Goal: Task Accomplishment & Management: Use online tool/utility

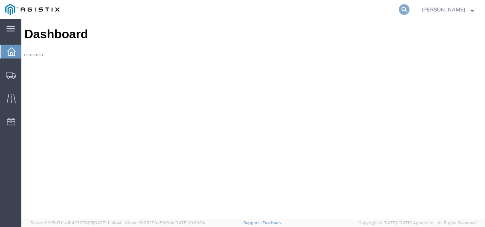
click at [410, 6] on icon at bounding box center [404, 9] width 11 height 11
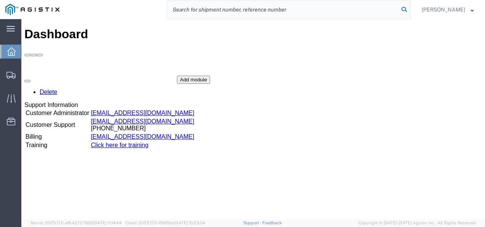
paste input "56461473"
type input "56461473"
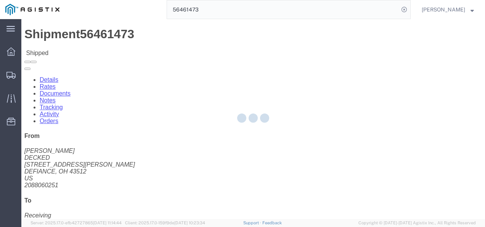
click at [235, 149] on div at bounding box center [253, 118] width 464 height 199
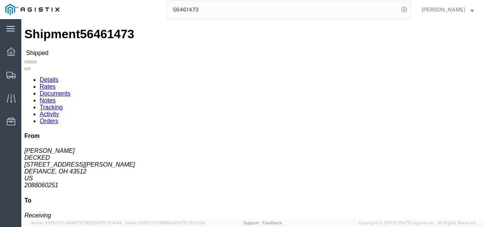
click div "Ship From DECKED (Ashley) 25401 Elliott Rd DEFIANCE, OH 43512 United States 208…"
click div "Shipment Detail Ship From DECKED (Ashley) 25401 Elliott Rd DEFIANCE, OH 43512 U…"
click span "56461473"
copy span "56461473"
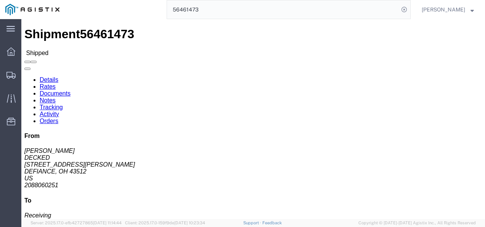
click div "Ship From DECKED (Ashley) 25401 Elliott Rd DEFIANCE, OH 43512 United States 208…"
click b "2212545"
copy b "2212545"
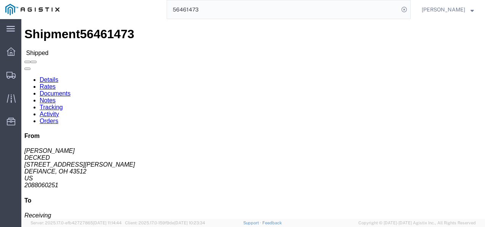
click div "Ship From DECKED (Ashley) 25401 Elliott Rd DEFIANCE, OH 43512 United States 208…"
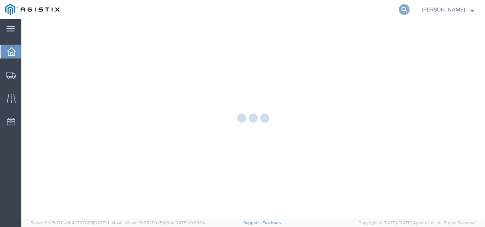
click at [410, 10] on icon at bounding box center [404, 9] width 11 height 11
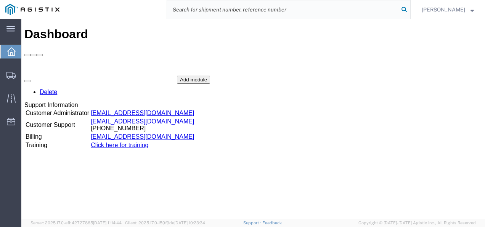
paste input "56540792"
type input "56540792"
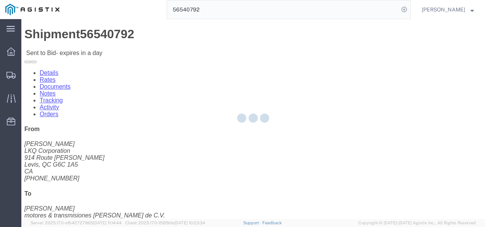
click at [239, 141] on div at bounding box center [253, 118] width 464 height 199
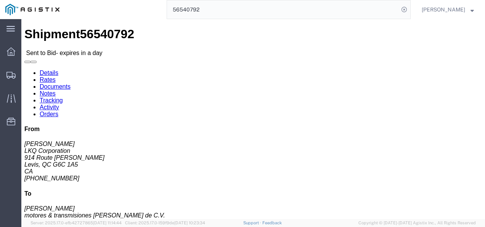
click link "Rates"
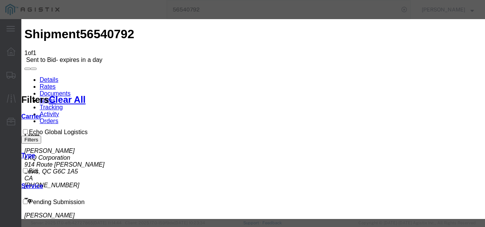
select select "4622"
drag, startPoint x: 265, startPoint y: 89, endPoint x: 272, endPoint y: 95, distance: 8.1
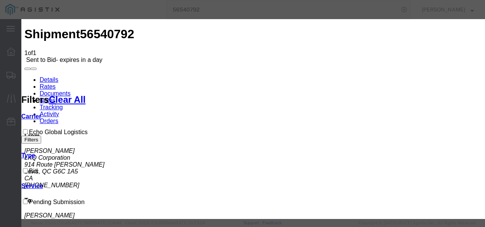
select select "13989"
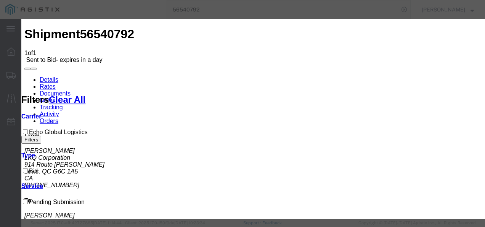
type input "qxmx"
type input "5900"
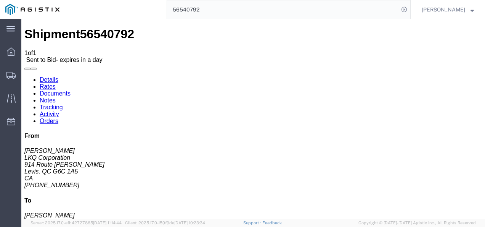
drag, startPoint x: 190, startPoint y: 153, endPoint x: 88, endPoint y: 101, distance: 113.4
click at [46, 76] on link "Details" at bounding box center [49, 79] width 19 height 6
click div "Leg 1 - Truckload Vehicle 1: Standard Dry Van (53 Feet) Number of trucks: 1"
drag, startPoint x: 272, startPoint y: 117, endPoint x: 374, endPoint y: 11, distance: 148.3
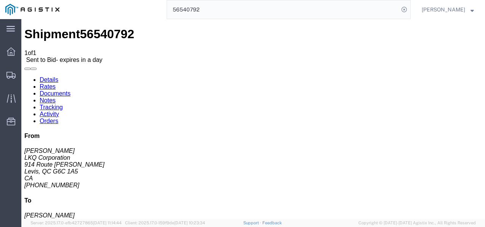
click div "Ship From LKQ Corporation (nicolas frenette) 7110 914 Route Kennedy Levis, QC G…"
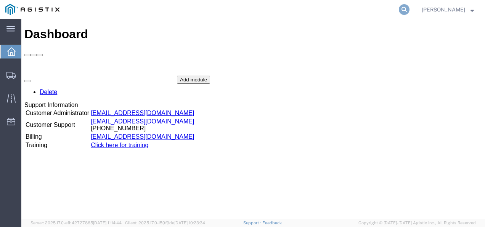
click at [410, 8] on icon at bounding box center [404, 9] width 11 height 11
paste input "56232243"
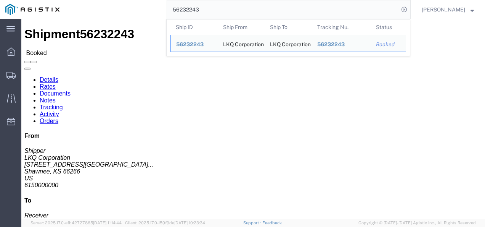
click div "Shipment Detail Ship From LKQ Corporation (Shipper) 3021 24550 West 43rd Street…"
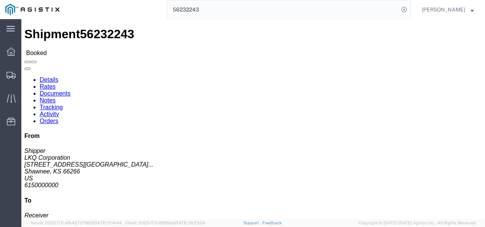
drag, startPoint x: 237, startPoint y: 146, endPoint x: 230, endPoint y: 110, distance: 36.6
click div "Shipment Detail Ship From LKQ Corporation (Shipper) 3021 24550 West 43rd Street…"
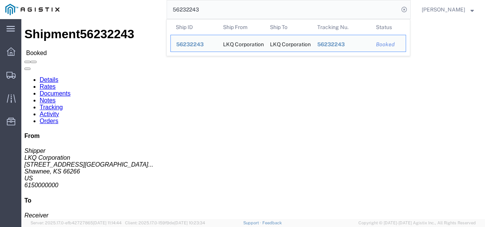
click at [230, 3] on input "56232243" at bounding box center [283, 9] width 232 height 18
paste input "55001"
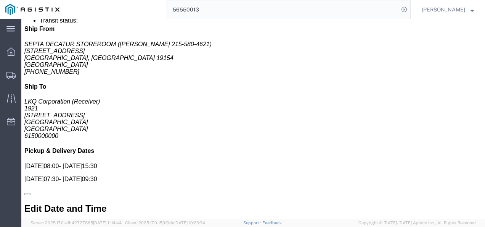
scroll to position [381, 0]
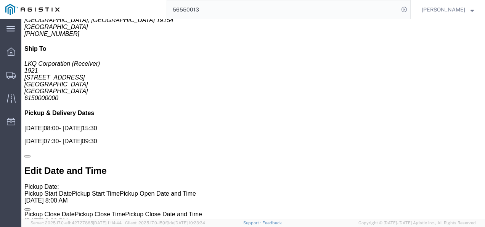
drag, startPoint x: 98, startPoint y: 87, endPoint x: 169, endPoint y: 86, distance: 70.9
click address "(Unity) 9195695683 greenbeanlogistics@lkqcorp.com"
copy address "greenbeanlogistics@lkqcorp.c"
click div "Billing Cost Center: 1882 Freight In - Parts Cost Center Number: 1882-3300-5018…"
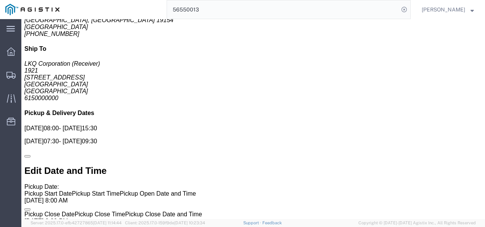
click at [227, 7] on input "56550013" at bounding box center [283, 9] width 232 height 18
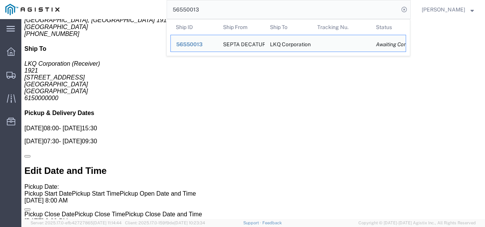
click at [227, 7] on input "56550013" at bounding box center [283, 9] width 232 height 18
paste input "40888"
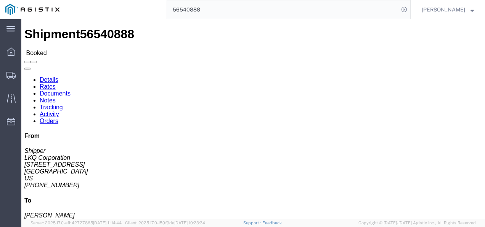
click div "Ship To LKQ Corporation (DEE SNEAD) 3238 1870 Riverfork Drive W Huntington, IN …"
click div "Leg 1 - Truckload Vehicle 1: Standard Dry Van (53 Feet) Number of trucks: 1"
click at [253, 12] on input "56540888" at bounding box center [283, 9] width 232 height 18
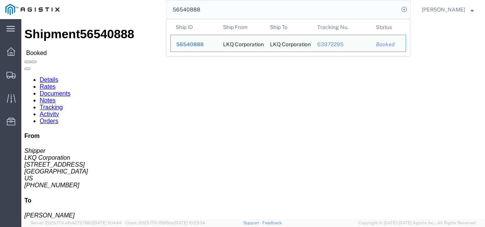
click at [253, 12] on input "56540888" at bounding box center [283, 9] width 232 height 18
paste input "196087"
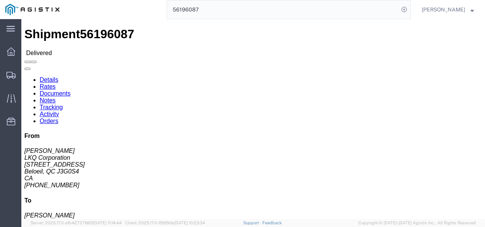
click div "Shipment Detail Ship From LKQ Corporation (Dany Hardy) 3567 2095 De Industrie B…"
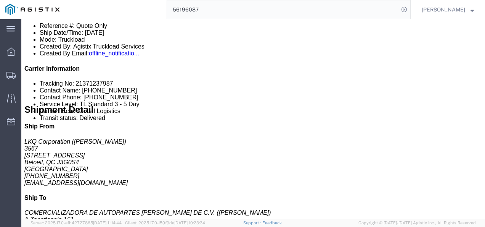
scroll to position [281, 0]
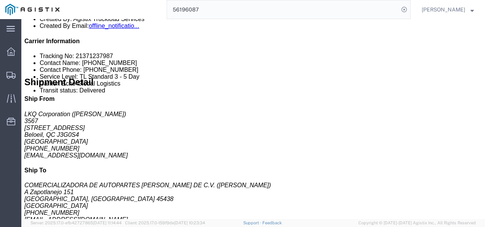
click div "Shipment Notification To: truckload@lkqcorp.com"
click div "Billing Cost Center: 7195 Freight Out Cost Center Number: 7195-6300-66000-0000 …"
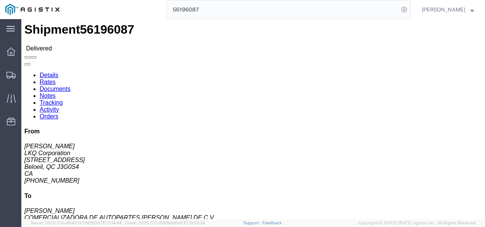
scroll to position [0, 0]
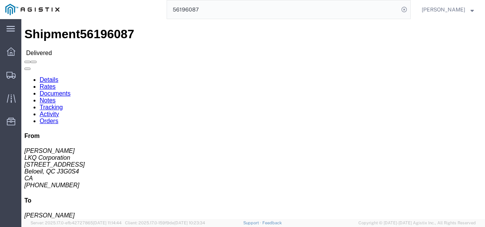
click div "Leg 1 - Truckload Vehicle 1: Standard Dry Van (53 Feet) Number of trucks: 1"
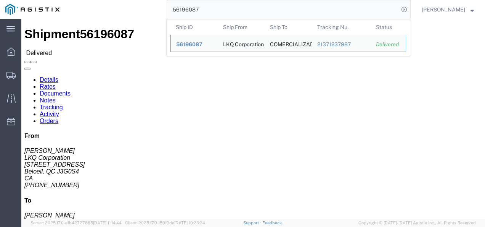
drag, startPoint x: 243, startPoint y: 2, endPoint x: 234, endPoint y: 6, distance: 10.2
click at [242, 6] on input "56196087" at bounding box center [283, 9] width 232 height 18
drag, startPoint x: 234, startPoint y: 6, endPoint x: 229, endPoint y: 6, distance: 5.0
click at [231, 6] on input "56196087" at bounding box center [283, 9] width 232 height 18
click at [230, 6] on input "56196087" at bounding box center [283, 9] width 232 height 18
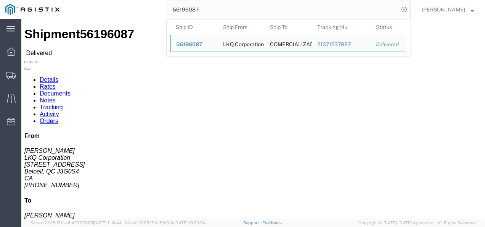
click at [235, 6] on input "56196087" at bounding box center [283, 9] width 232 height 18
paste input "540792"
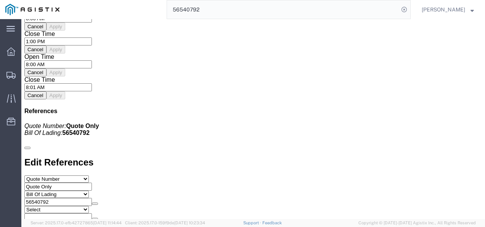
scroll to position [662, 0]
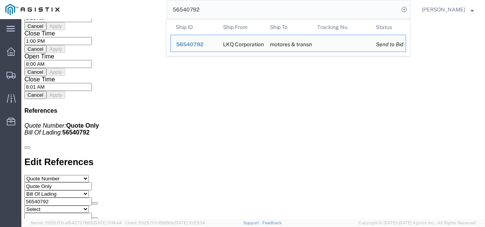
click at [217, 9] on input "56540792" at bounding box center [283, 9] width 232 height 18
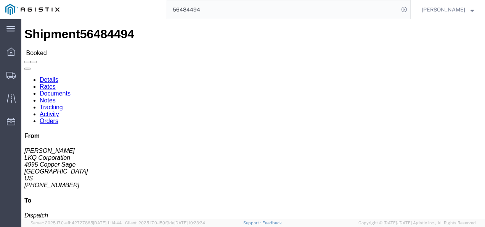
click h4 "Routing & Vehicle Information"
click at [204, 9] on input "56484494" at bounding box center [283, 9] width 232 height 18
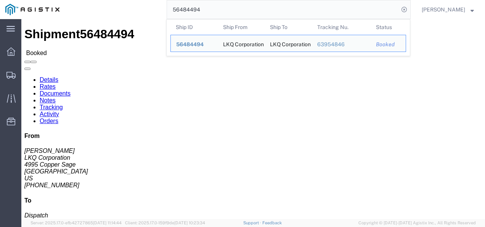
click at [204, 9] on input "56484494" at bounding box center [283, 9] width 232 height 18
paste input "550126"
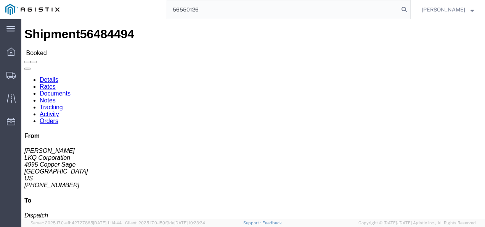
type input "56550126"
drag, startPoint x: 225, startPoint y: 167, endPoint x: 103, endPoint y: 82, distance: 148.5
click div "Leg 1 - Truckload Vehicle 1: Standard Dry Van (53 Feet) Number of trucks: 1"
click link "Rates"
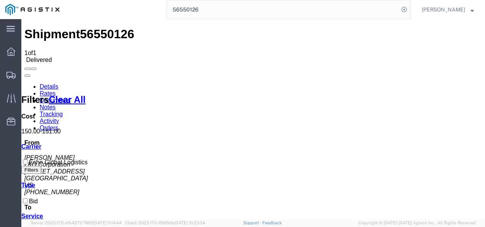
drag, startPoint x: 262, startPoint y: 167, endPoint x: 257, endPoint y: 213, distance: 46.4
